Goal: Obtain resource: Obtain resource

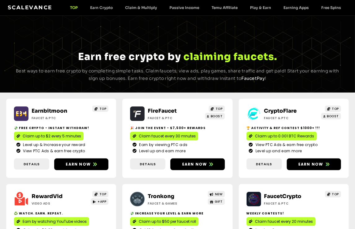
click at [55, 225] on link "Earn by watching YouTube videos" at bounding box center [51, 222] width 75 height 9
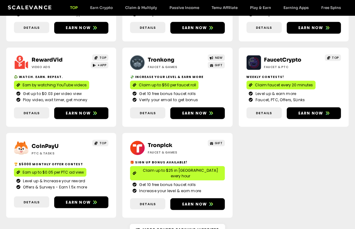
scroll to position [198, 0]
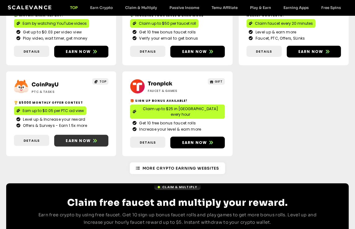
click at [86, 138] on span "Earn now" at bounding box center [78, 141] width 25 height 6
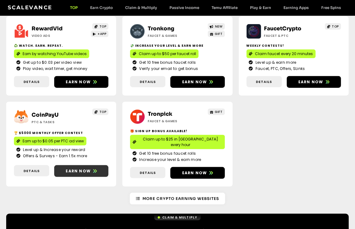
scroll to position [167, 0]
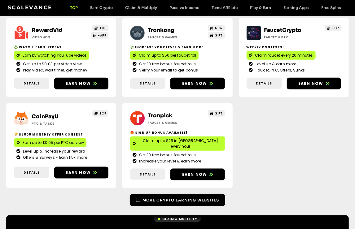
click at [179, 198] on span "More Crypto Earning Websites" at bounding box center [181, 201] width 77 height 6
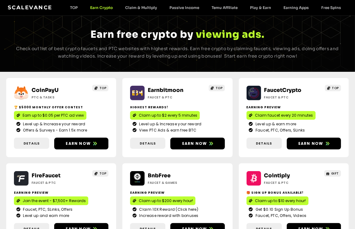
scroll to position [42, 0]
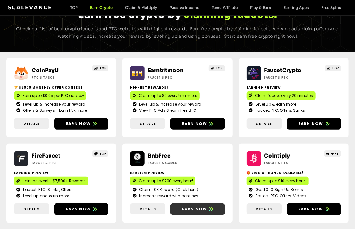
click at [199, 204] on link "Earn now" at bounding box center [198, 210] width 54 height 12
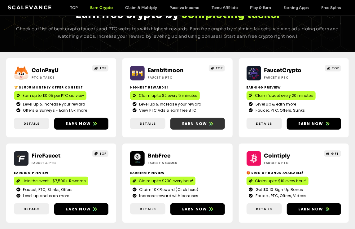
click at [186, 121] on span "Earn now" at bounding box center [194, 124] width 25 height 6
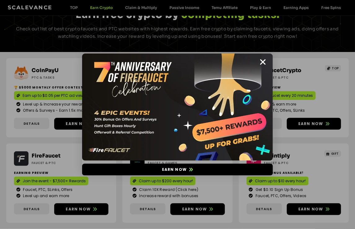
click at [56, 128] on div "Earn now" at bounding box center [177, 114] width 355 height 229
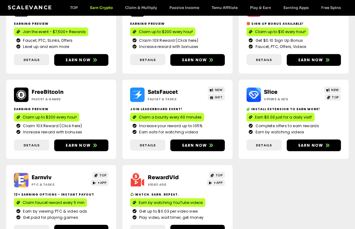
scroll to position [247, 0]
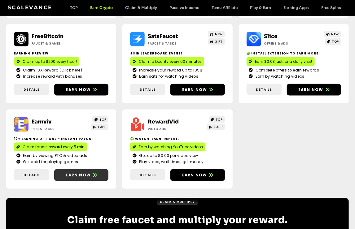
click at [81, 175] on span "Earn now" at bounding box center [78, 176] width 25 height 6
